Goal: Communication & Community: Answer question/provide support

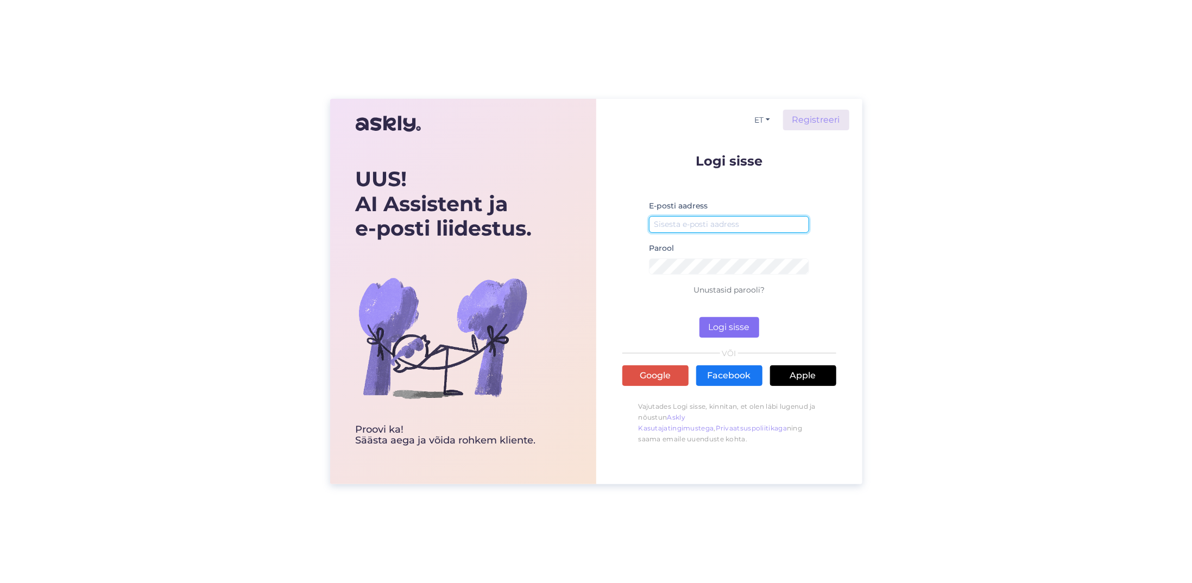
type input "[EMAIL_ADDRESS][DOMAIN_NAME]"
click at [721, 321] on button "Logi sisse" at bounding box center [729, 327] width 60 height 21
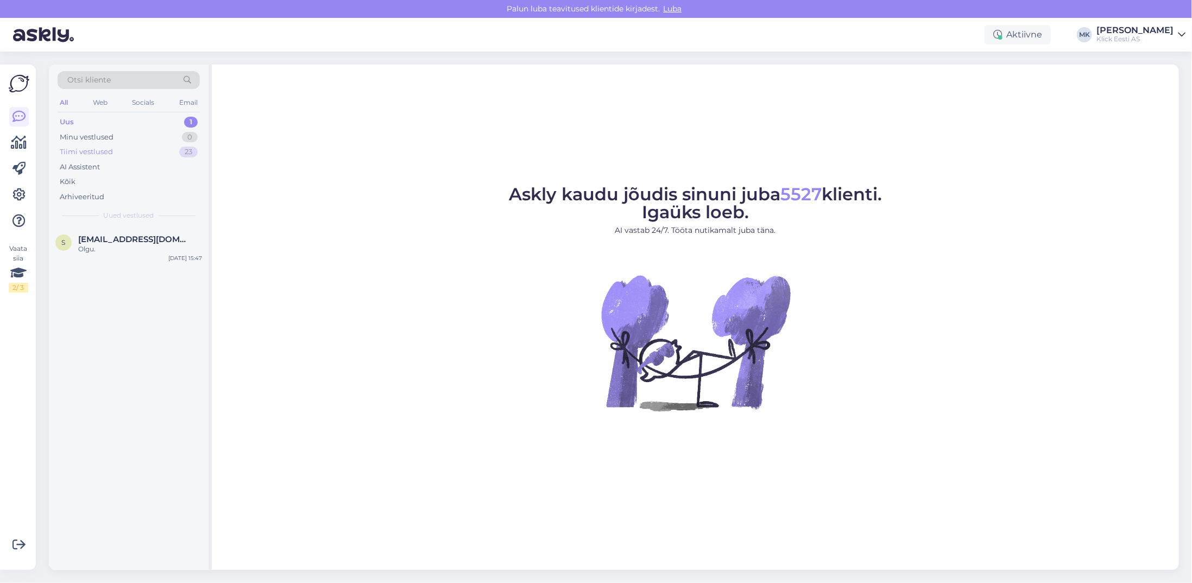
click at [122, 155] on div "Tiimi vestlused 23" at bounding box center [129, 151] width 142 height 15
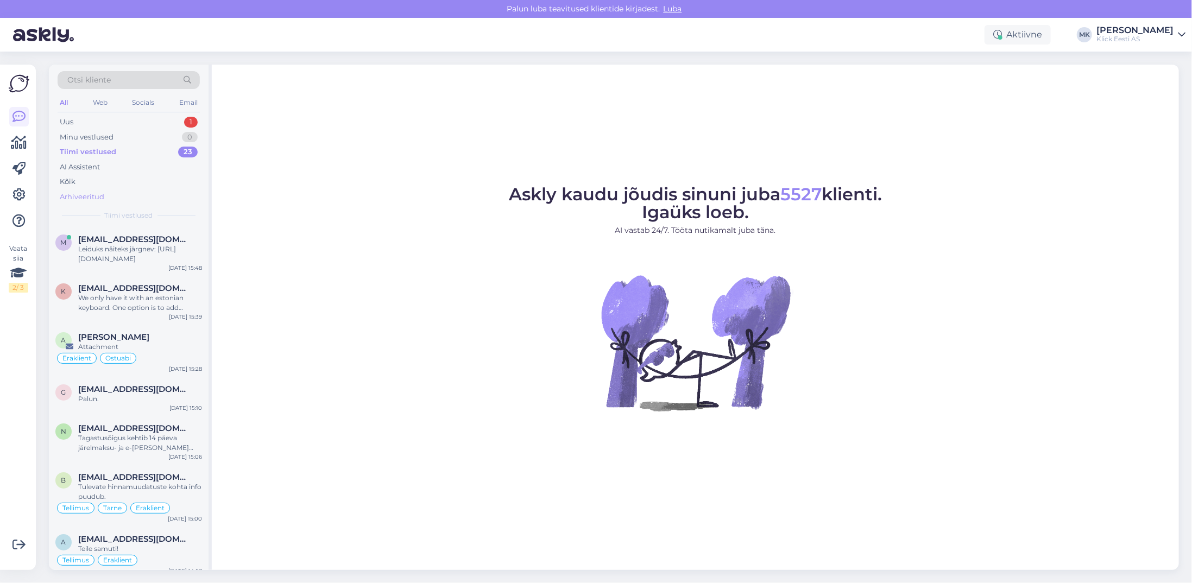
click at [90, 195] on div "Arhiveeritud" at bounding box center [82, 197] width 45 height 11
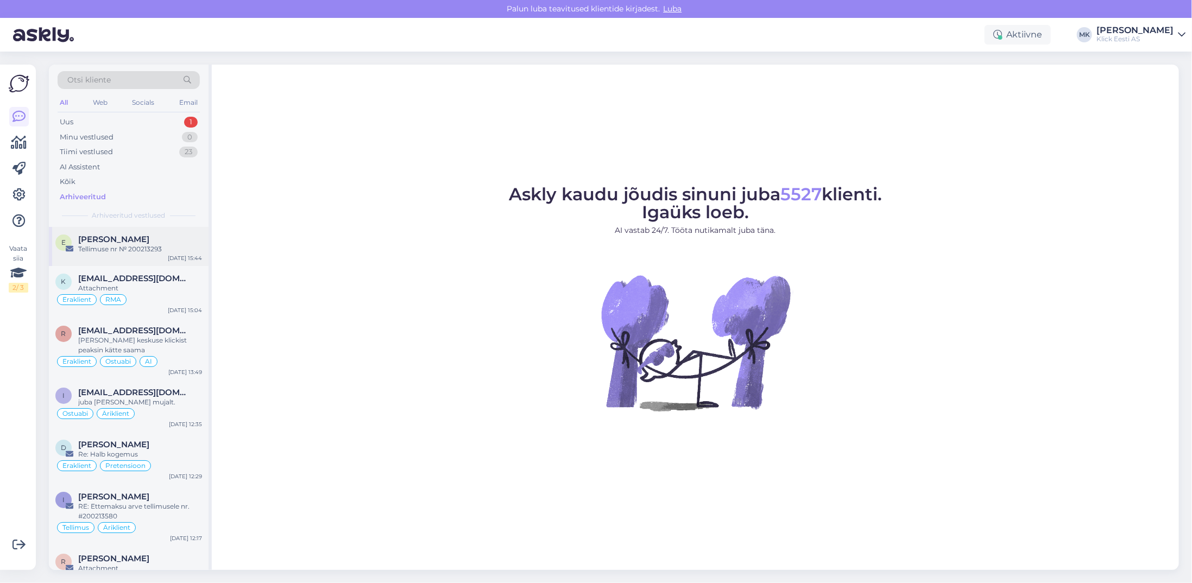
click at [122, 249] on div "Tellimuse nr № 200213293" at bounding box center [140, 249] width 124 height 10
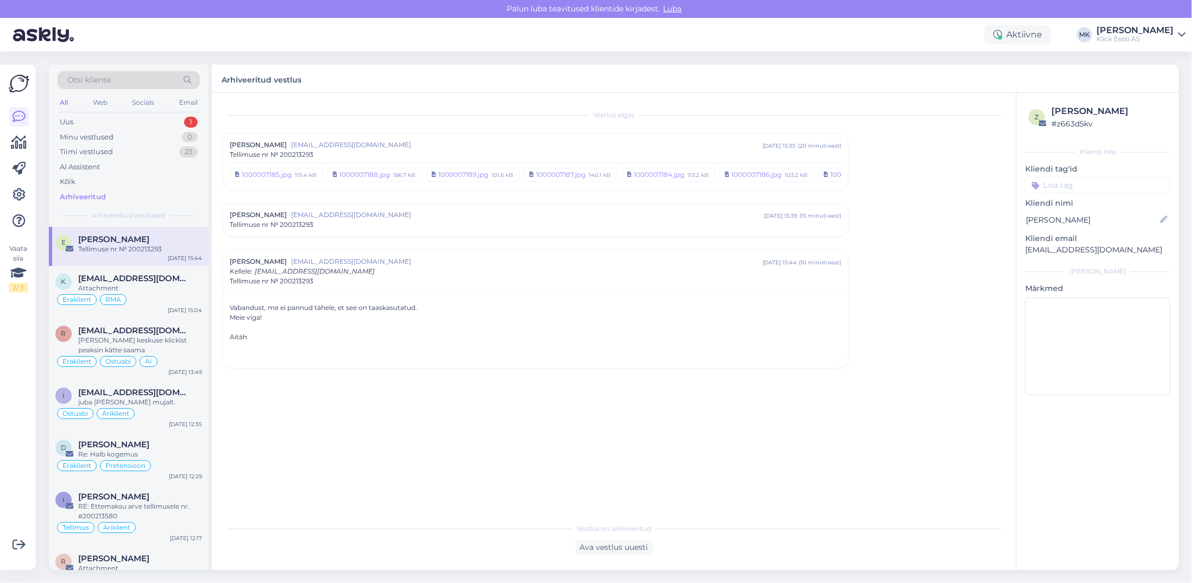
click at [494, 148] on span "[EMAIL_ADDRESS][DOMAIN_NAME]" at bounding box center [526, 145] width 471 height 10
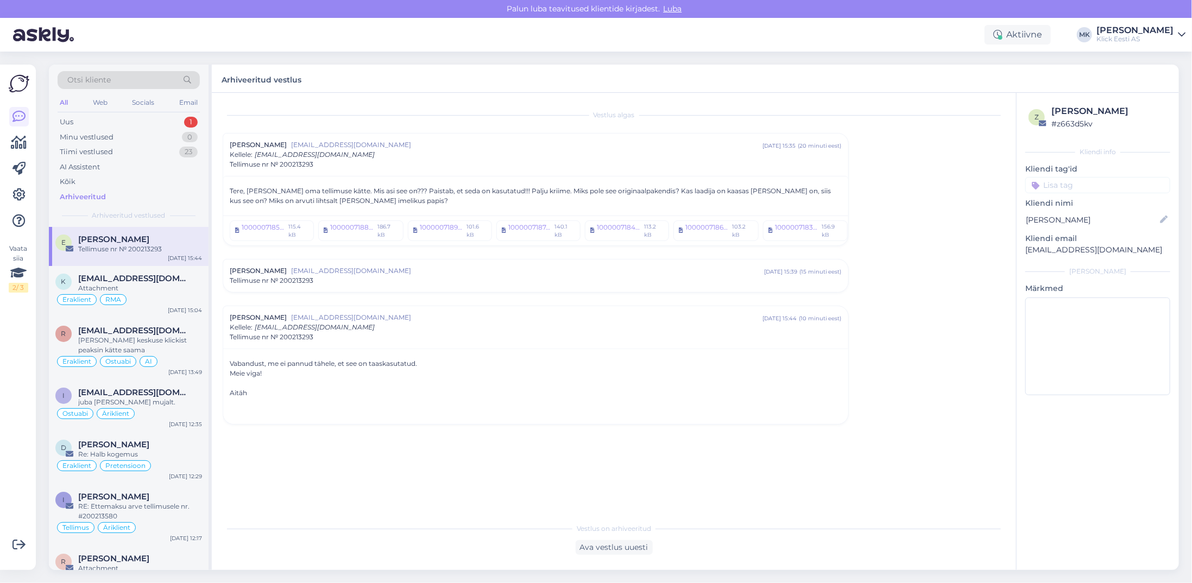
click at [363, 278] on div "Tellimuse nr № 200213293" at bounding box center [536, 281] width 612 height 10
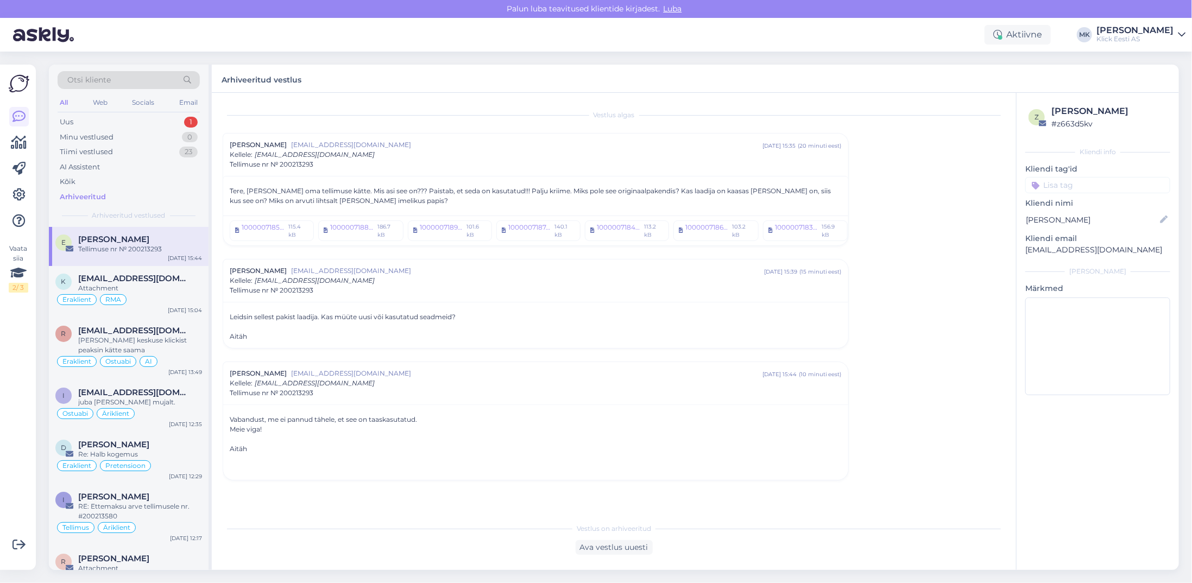
click at [326, 439] on div at bounding box center [536, 439] width 612 height 10
click at [171, 136] on div "Minu vestlused 0" at bounding box center [129, 137] width 142 height 15
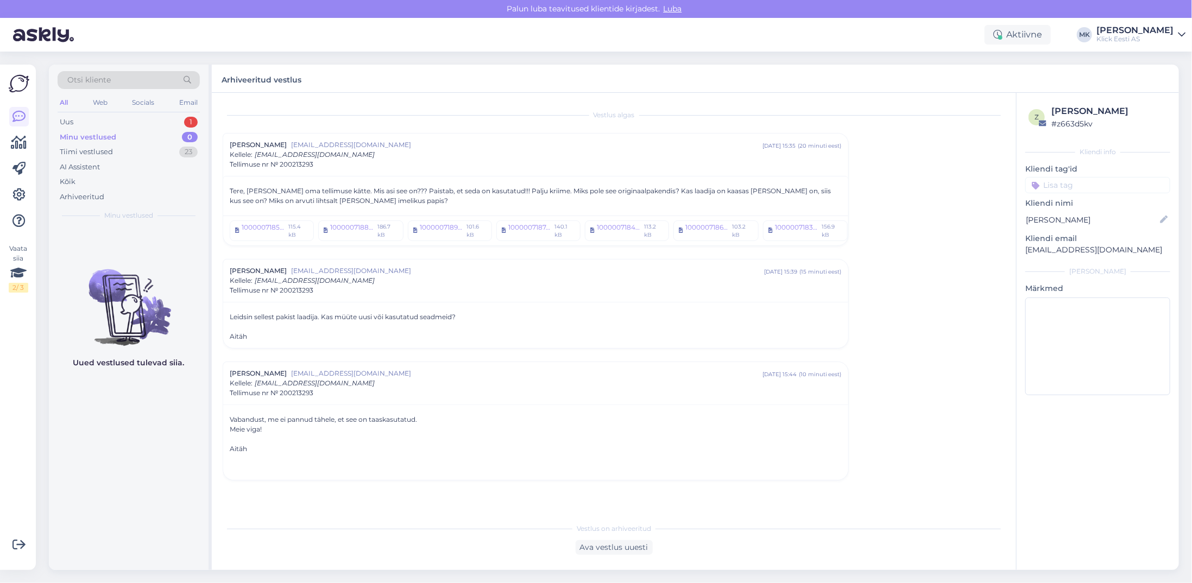
click at [1147, 30] on div "[PERSON_NAME]" at bounding box center [1134, 30] width 77 height 9
click at [1080, 108] on div "Logi välja" at bounding box center [1088, 111] width 193 height 20
